Goal: Information Seeking & Learning: Find contact information

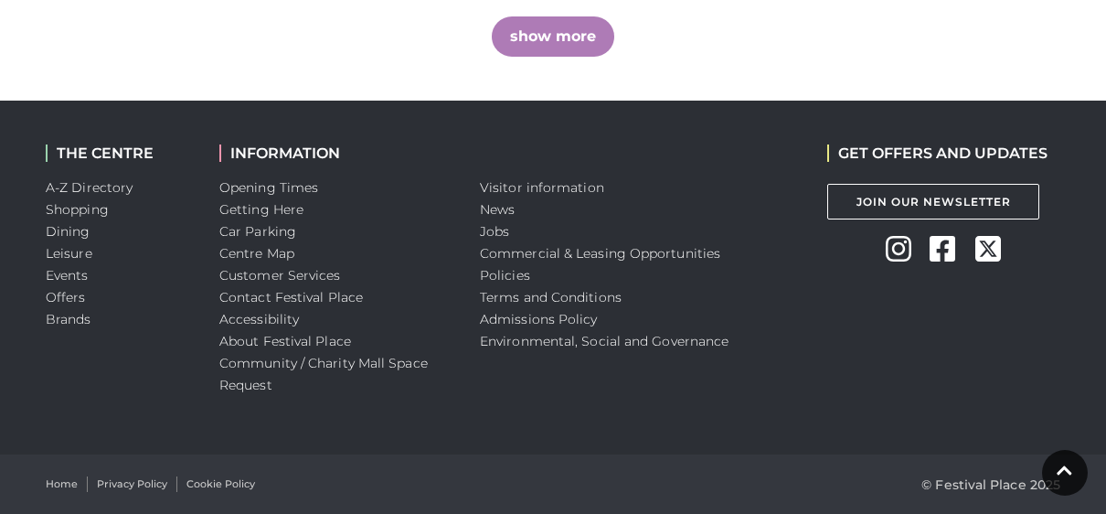
scroll to position [1585, 0]
click at [505, 234] on link "Jobs" at bounding box center [494, 231] width 29 height 16
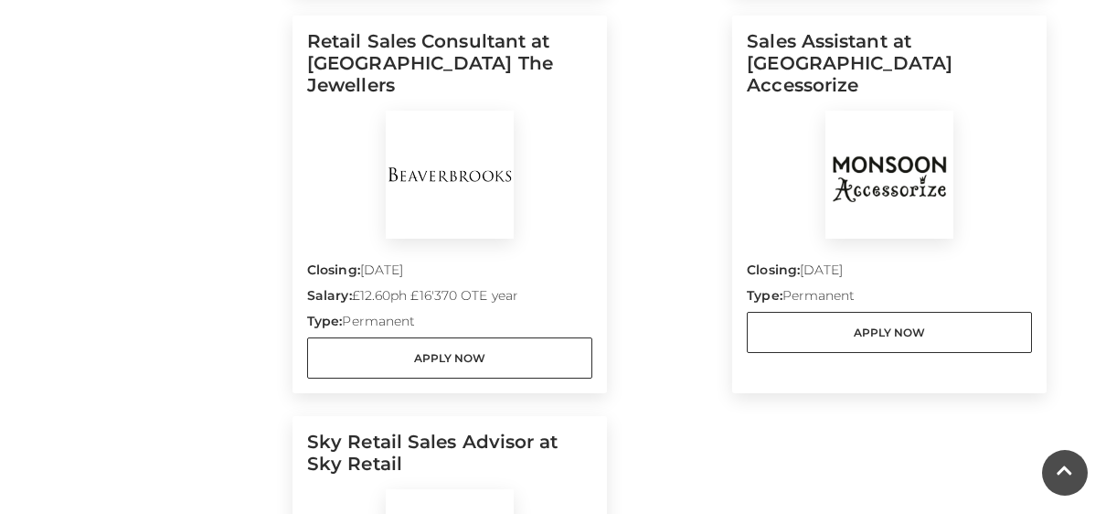
scroll to position [944, 0]
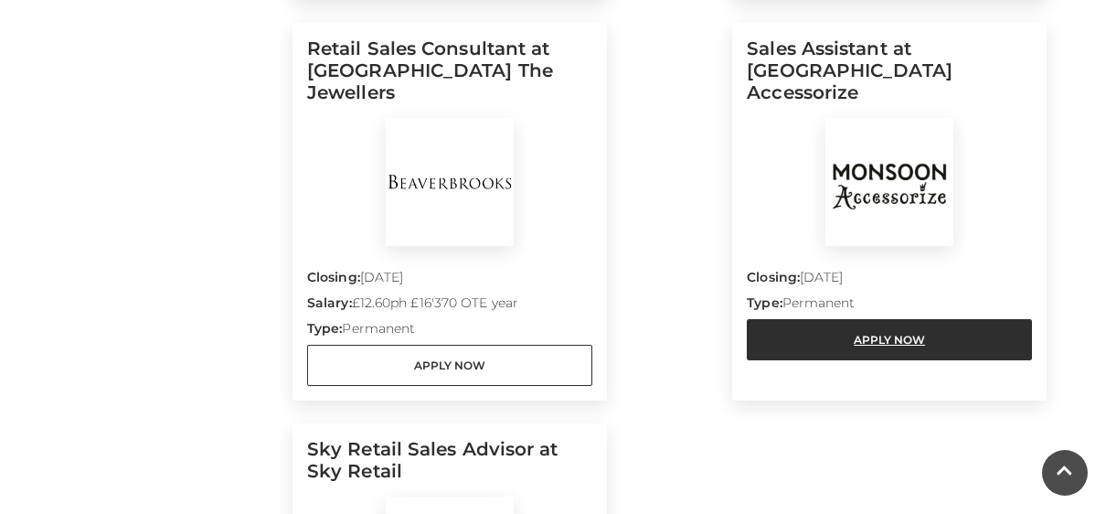
click at [861, 327] on link "Apply Now" at bounding box center [889, 339] width 285 height 41
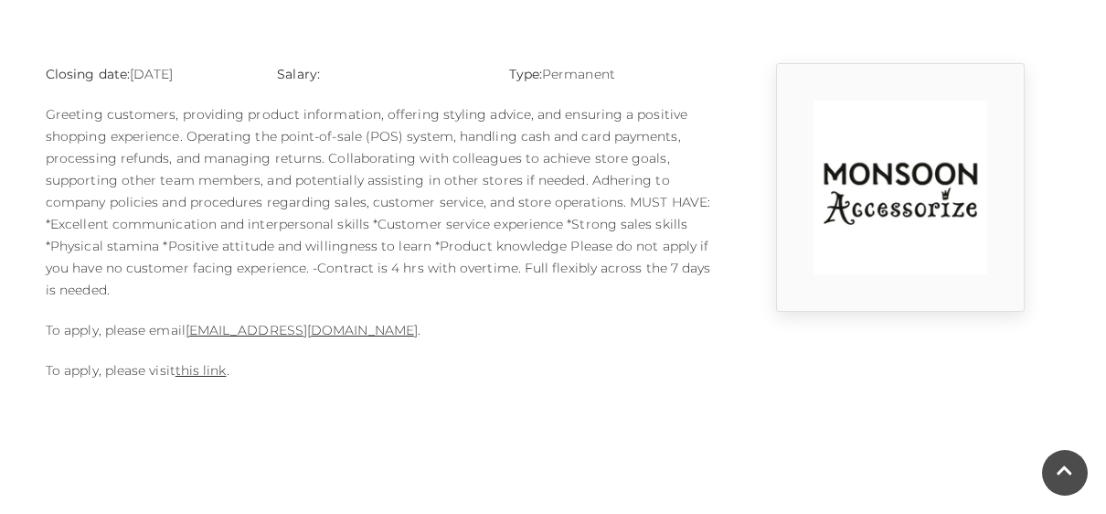
scroll to position [469, 0]
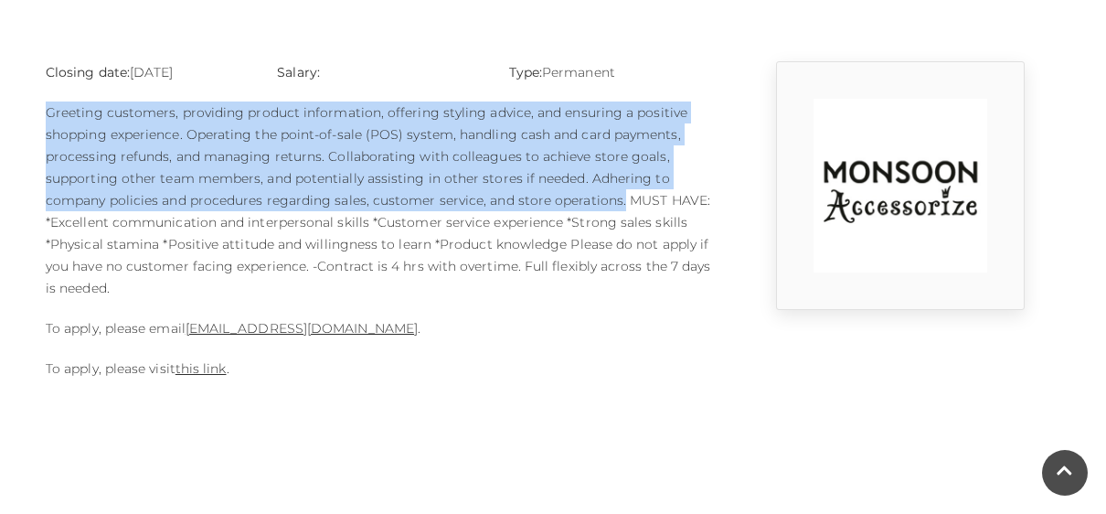
drag, startPoint x: 44, startPoint y: 112, endPoint x: 619, endPoint y: 207, distance: 582.9
click at [619, 207] on div "Closing date: 10-09-2025 Salary: Type: Permanent To apply, please email 1124m@m…" at bounding box center [379, 229] width 695 height 336
copy p "Greeting customers, providing product information, offering styling advice, and…"
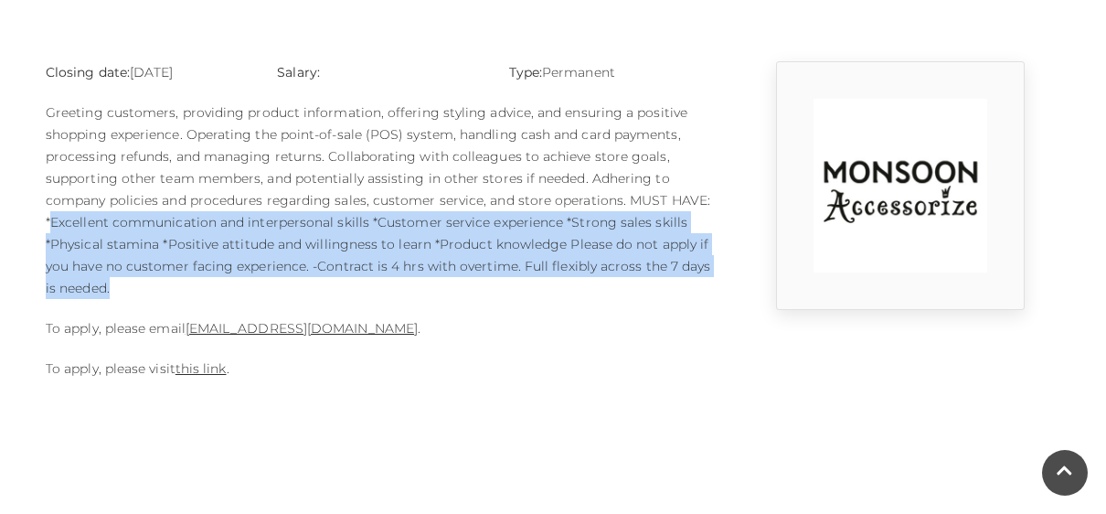
drag, startPoint x: 48, startPoint y: 219, endPoint x: 188, endPoint y: 286, distance: 155.0
click at [188, 286] on p "Greeting customers, providing product information, offering styling advice, and…" at bounding box center [379, 199] width 667 height 197
copy p "Excellent communication and interpersonal skills *Customer service experience *…"
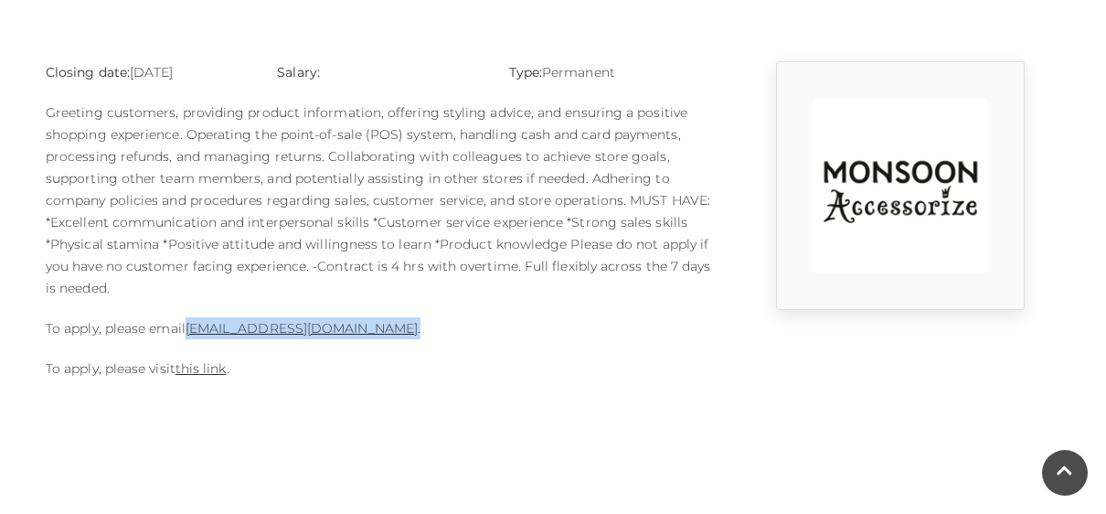
drag, startPoint x: 465, startPoint y: 319, endPoint x: 187, endPoint y: 313, distance: 278.0
click at [187, 313] on div "Closing date: 10-09-2025 Salary: Type: Permanent To apply, please email 1124m@m…" at bounding box center [379, 229] width 695 height 336
copy p "1124m@monsoonmail.rms-metro.com ."
